Goal: Information Seeking & Learning: Learn about a topic

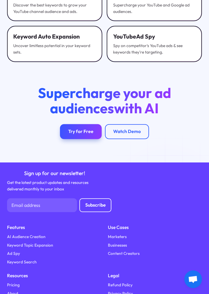
scroll to position [2256, 0]
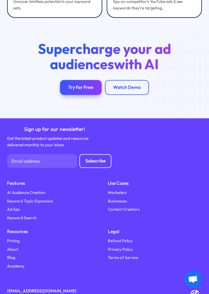
click at [14, 239] on link "Pricing" at bounding box center [13, 241] width 13 height 6
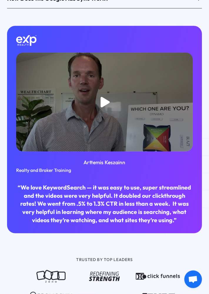
scroll to position [644, 0]
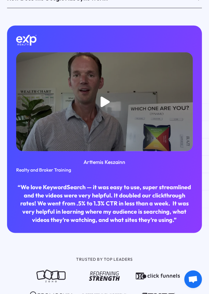
click at [103, 101] on icon "open lightbox" at bounding box center [105, 102] width 9 height 11
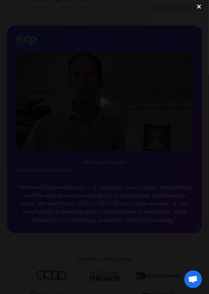
click at [196, 6] on div "close lightbox" at bounding box center [199, 6] width 20 height 13
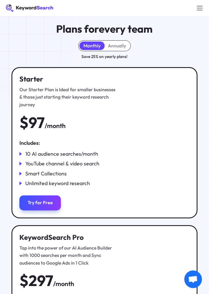
scroll to position [0, 0]
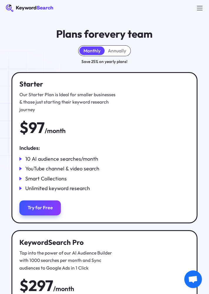
click at [199, 9] on div at bounding box center [199, 8] width 9 height 9
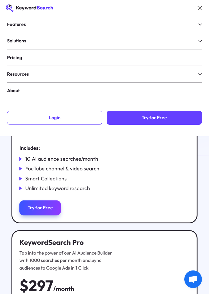
click at [59, 118] on div "Login" at bounding box center [55, 118] width 12 height 6
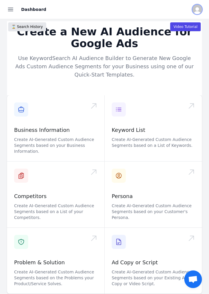
click at [200, 9] on img "Open user button" at bounding box center [197, 9] width 9 height 9
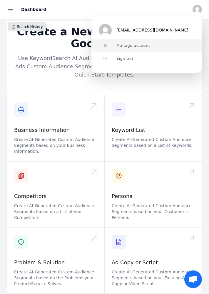
click at [134, 47] on span "Manage account" at bounding box center [133, 45] width 34 height 5
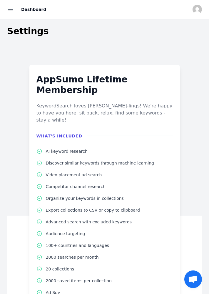
click at [12, 8] on icon "button" at bounding box center [10, 9] width 5 height 3
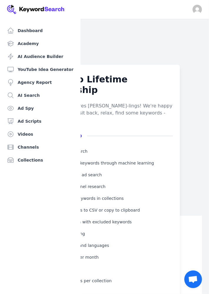
click at [26, 45] on link "Academy" at bounding box center [40, 44] width 71 height 12
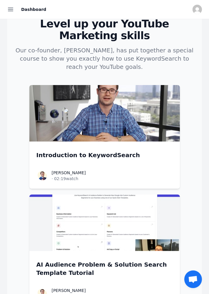
scroll to position [27, 0]
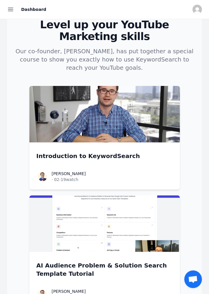
click at [103, 108] on img at bounding box center [104, 114] width 151 height 56
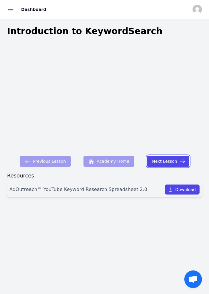
click at [170, 164] on button "Next Lesson" at bounding box center [168, 161] width 42 height 11
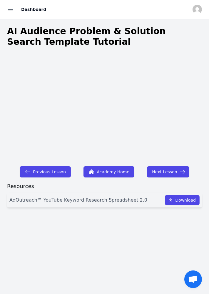
scroll to position [7, 0]
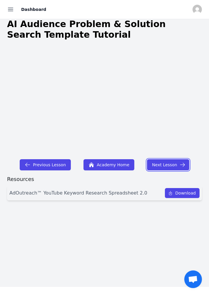
click at [180, 166] on icon "button" at bounding box center [183, 165] width 6 height 6
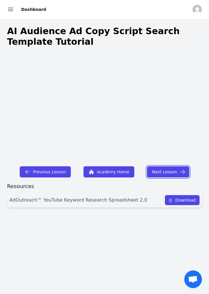
click at [167, 174] on button "Next Lesson" at bounding box center [168, 171] width 42 height 11
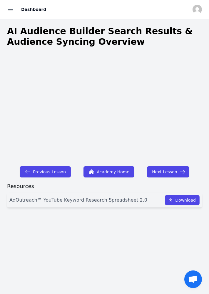
click at [8, 9] on icon "button" at bounding box center [10, 9] width 5 height 3
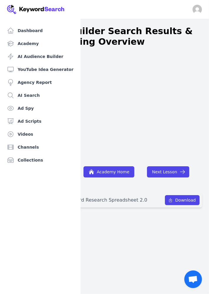
click at [196, 10] on div "Close sidebar Dashboard Academy AI Audience Builder YouTube Idea Generator Agen…" at bounding box center [104, 147] width 209 height 294
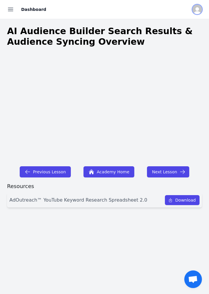
click at [199, 10] on img "Open user button" at bounding box center [197, 9] width 9 height 9
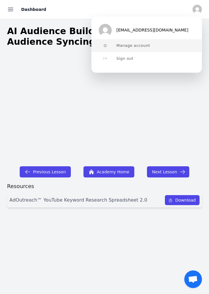
click at [134, 44] on span "Manage account" at bounding box center [133, 45] width 34 height 5
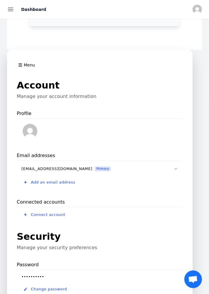
scroll to position [348, 0]
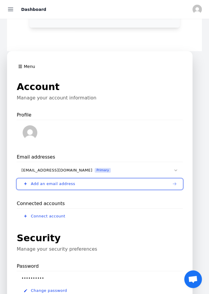
click at [45, 181] on span "Add an email address" at bounding box center [53, 183] width 44 height 5
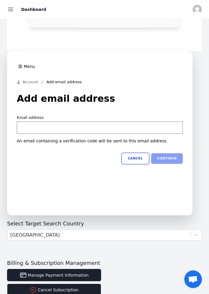
click at [138, 153] on button "Cancel" at bounding box center [135, 158] width 27 height 11
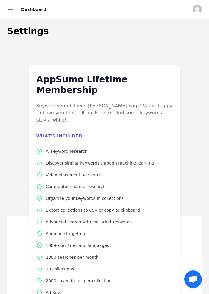
click at [11, 9] on icon "button" at bounding box center [10, 9] width 5 height 3
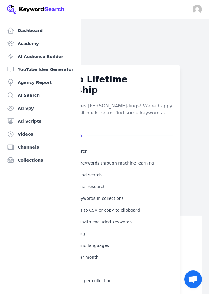
click at [41, 57] on link "AI Audience Builder" at bounding box center [40, 57] width 71 height 12
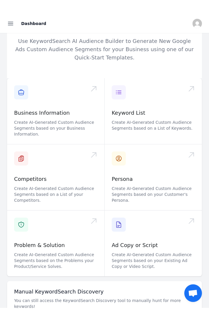
scroll to position [32, 0]
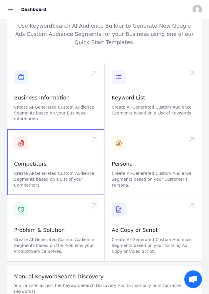
click at [34, 171] on span at bounding box center [55, 162] width 97 height 66
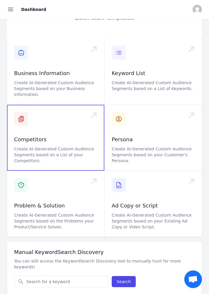
scroll to position [58, 0]
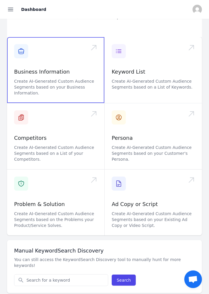
click at [34, 73] on span at bounding box center [55, 70] width 97 height 66
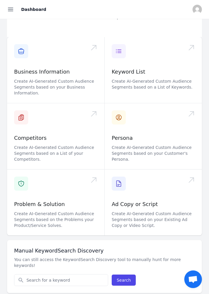
click at [9, 8] on icon "button" at bounding box center [10, 9] width 7 height 7
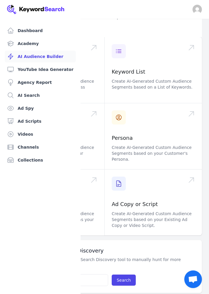
click at [35, 68] on link "YouTube Idea Generator" at bounding box center [40, 70] width 71 height 12
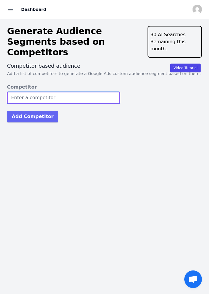
click at [28, 92] on input "Competitor" at bounding box center [63, 98] width 113 height 12
type input "Wsi"
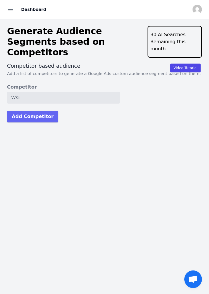
click at [33, 111] on button "Add Competitor" at bounding box center [32, 117] width 51 height 12
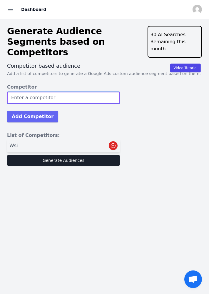
click at [29, 92] on input "Competitor" at bounding box center [63, 98] width 113 height 12
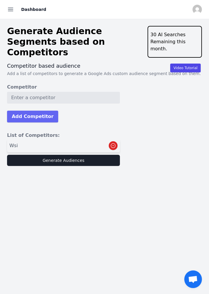
click at [183, 125] on div "Video Tutorial Competitor based audience Add a list of competitors to generate …" at bounding box center [104, 114] width 195 height 104
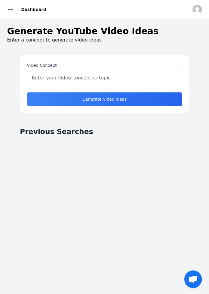
click at [10, 11] on icon "button" at bounding box center [10, 9] width 7 height 7
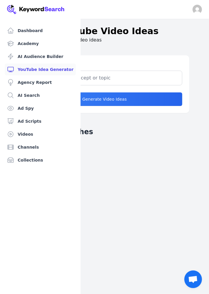
click at [25, 108] on link "Ad Spy" at bounding box center [40, 108] width 71 height 12
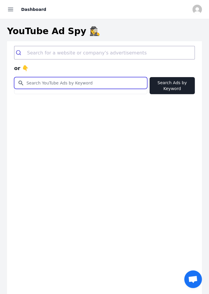
click at [39, 84] on input "Search for YouTube Keywords" at bounding box center [80, 82] width 133 height 11
type input "Digital Marketing Agency for Doctors and Hospitals"
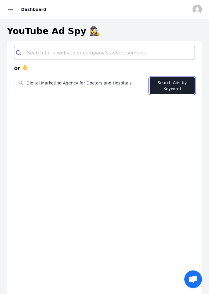
click at [174, 86] on button "Search Ads by Keyword" at bounding box center [172, 85] width 45 height 17
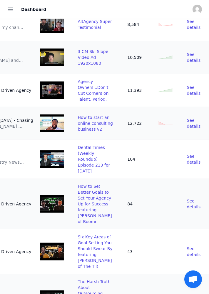
scroll to position [436, 0]
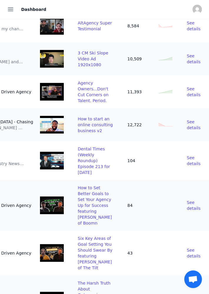
click at [87, 103] on span "Agency Owners...Don't Cut Corners on Talent. Period." at bounding box center [93, 92] width 31 height 22
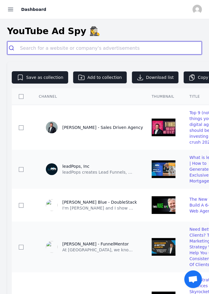
click at [39, 47] on input "search" at bounding box center [111, 47] width 182 height 13
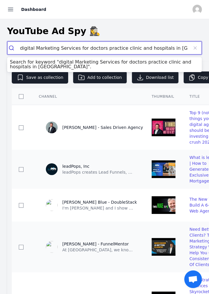
type input "digital Marketing Services for doctors practice clinic and hospitals in India"
click at [7, 41] on button "submit" at bounding box center [13, 47] width 13 height 13
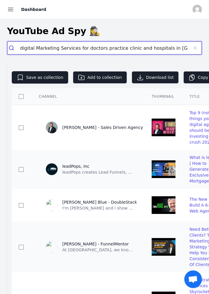
click at [12, 48] on icon "submit" at bounding box center [12, 48] width 6 height 6
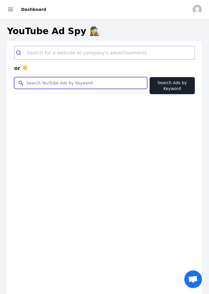
paste input "digital Marketing Services for doctors practice clinic and hospitals in India"
type input "digital Marketing Services for doctors practice clinic and hospitals in India"
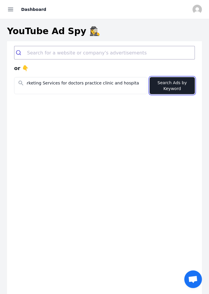
click at [176, 85] on button "Search Ads by Keyword" at bounding box center [172, 85] width 45 height 17
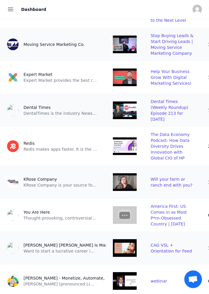
scroll to position [0, 39]
click at [159, 86] on span "Help Your Business Grow With Digital Marketing Services!" at bounding box center [171, 77] width 41 height 16
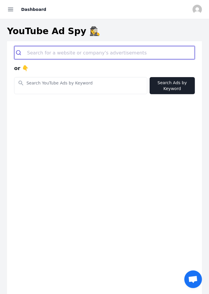
click at [57, 51] on input "search" at bounding box center [111, 52] width 168 height 13
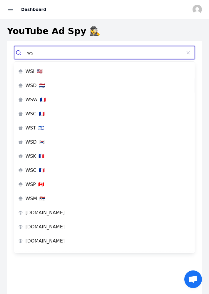
type input "ws"
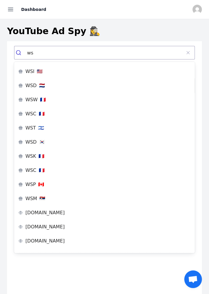
click at [31, 71] on p "WSI" at bounding box center [29, 71] width 9 height 5
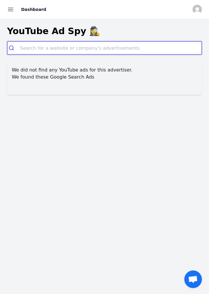
click at [33, 46] on input "search" at bounding box center [111, 47] width 182 height 13
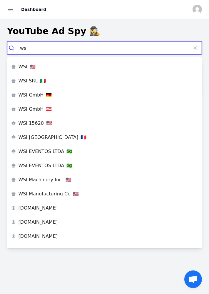
click at [55, 50] on input "wsi" at bounding box center [104, 47] width 169 height 13
type input "w"
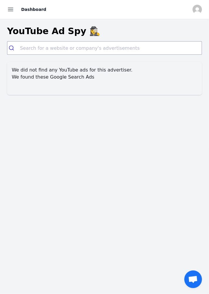
click at [11, 11] on icon "button" at bounding box center [10, 9] width 7 height 7
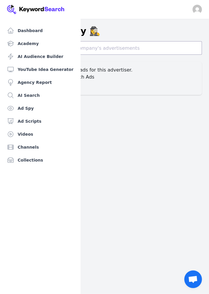
click at [24, 133] on link "Videos" at bounding box center [40, 134] width 71 height 12
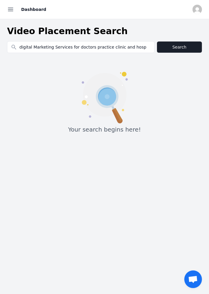
scroll to position [0, 8]
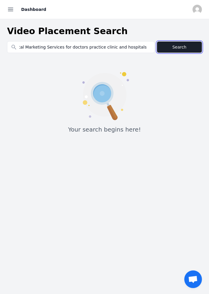
click at [179, 47] on button "Search" at bounding box center [179, 46] width 45 height 11
type input "digital Marketing Services for doctors practice clinic and hospitals in India"
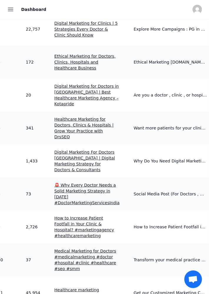
scroll to position [0, 80]
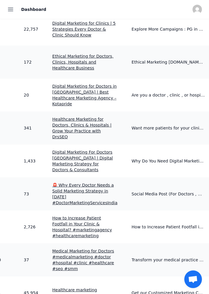
click at [66, 158] on span "Digital Marketing For Doctors India | Digital Marketing Strategy for Doctors & …" at bounding box center [82, 161] width 61 height 22
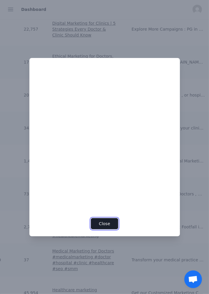
click at [106, 229] on button "Close" at bounding box center [104, 223] width 27 height 11
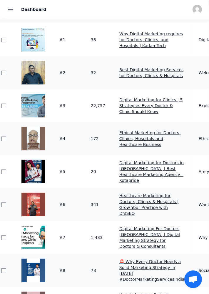
scroll to position [95, 0]
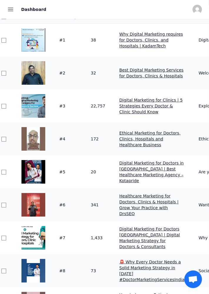
click at [132, 105] on span "Digital Marketing for Clinics | 5 Strategies Every Doctor & Clinic Should Know" at bounding box center [151, 106] width 64 height 16
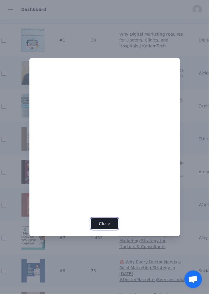
click at [107, 229] on button "Close" at bounding box center [104, 223] width 27 height 11
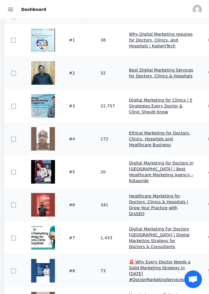
scroll to position [0, 0]
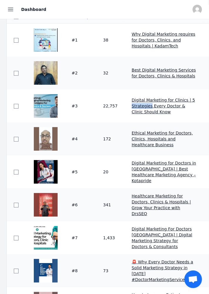
click at [45, 106] on img at bounding box center [46, 106] width 24 height 24
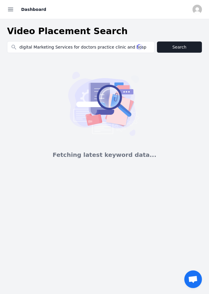
scroll to position [0, 7]
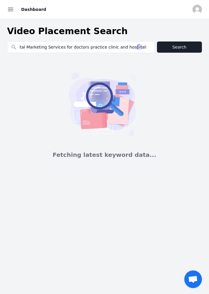
click at [11, 5] on button "Open sidebar" at bounding box center [10, 9] width 13 height 13
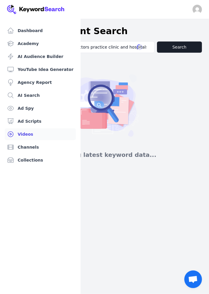
scroll to position [0, 0]
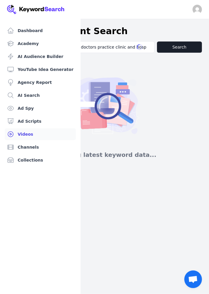
click at [22, 148] on link "Channels" at bounding box center [40, 147] width 71 height 12
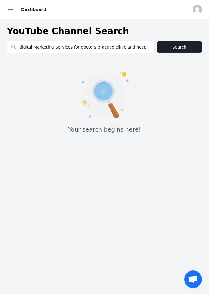
scroll to position [0, 8]
type input "digital Marketing Services for doctors practice clinic and hospitals in [GEOGRA…"
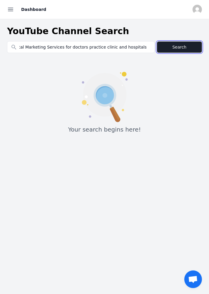
click at [177, 46] on button "Search" at bounding box center [179, 46] width 45 height 11
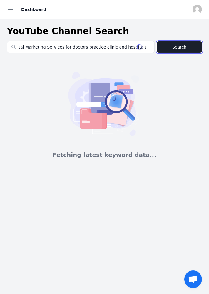
scroll to position [0, 0]
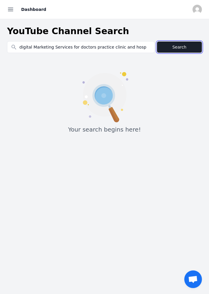
click at [172, 48] on button "Search" at bounding box center [179, 46] width 45 height 11
click at [9, 9] on icon "button" at bounding box center [10, 9] width 5 height 3
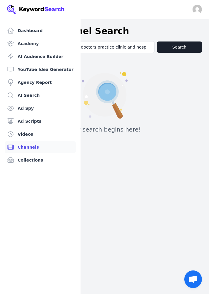
click at [25, 159] on link "Collections" at bounding box center [40, 160] width 71 height 12
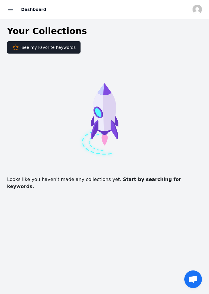
click at [9, 11] on icon "button" at bounding box center [10, 9] width 7 height 7
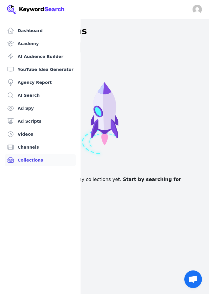
click at [26, 31] on link "Dashboard" at bounding box center [40, 31] width 71 height 12
